Goal: Check status: Check status

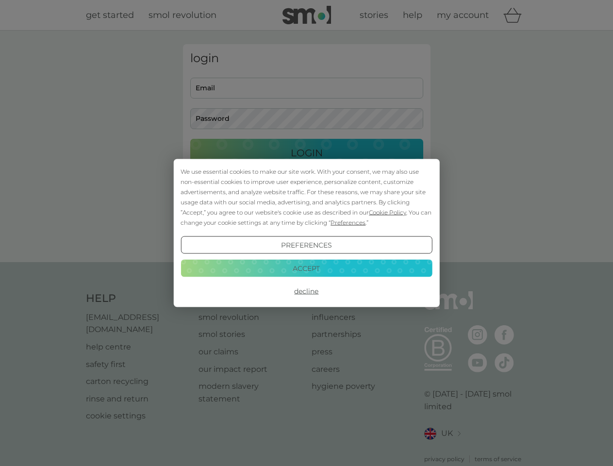
click at [388, 212] on span "Cookie Policy" at bounding box center [387, 212] width 37 height 7
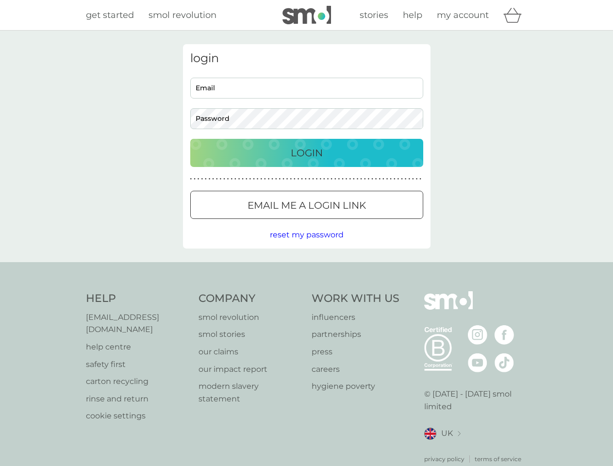
click at [347, 222] on div "login Email Password Login ● ● ● ● ● ● ● ● ● ● ● ● ● ● ● ● ● ● ● ● ● ● ● ● ● ● …" at bounding box center [306, 146] width 247 height 204
click at [306, 245] on div "login Email Password Login ● ● ● ● ● ● ● ● ● ● ● ● ● ● ● ● ● ● ● ● ● ● ● ● ● ● …" at bounding box center [306, 146] width 247 height 204
click at [306, 291] on div "Help [EMAIL_ADDRESS][DOMAIN_NAME] help centre safety first carton recycling rin…" at bounding box center [306, 377] width 441 height 172
click at [306, 268] on div "Help [EMAIL_ADDRESS][DOMAIN_NAME] help centre safety first carton recycling rin…" at bounding box center [306, 377] width 613 height 230
